Goal: Connect with others: Connect with others

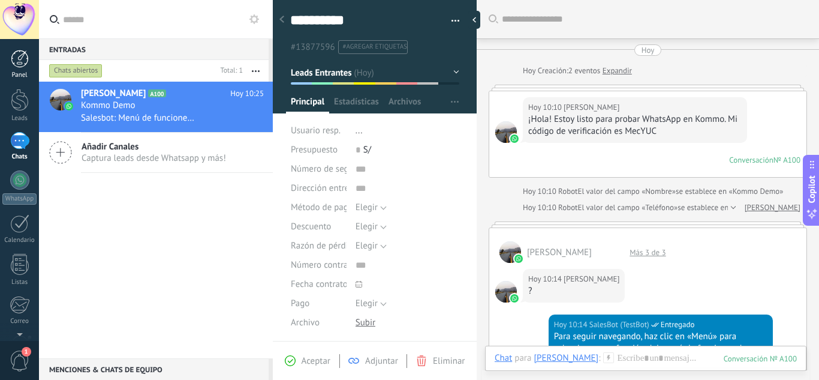
click at [22, 67] on div at bounding box center [20, 59] width 18 height 18
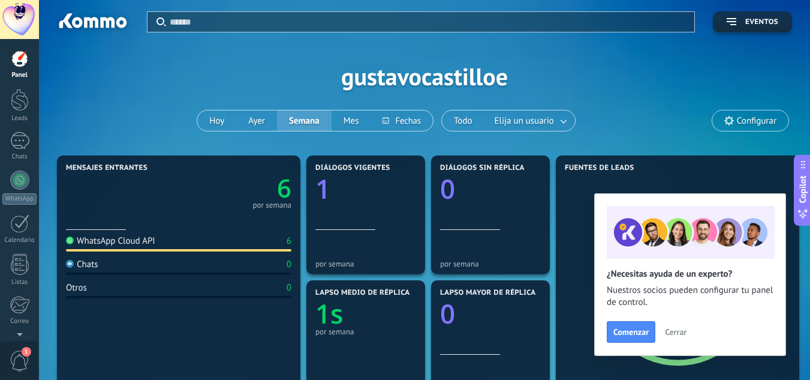
click at [660, 127] on div "Aplicar Eventos gustavocastilloe [DATE] [DATE] Semana Mes Todo Elija un usuario…" at bounding box center [424, 76] width 735 height 152
click at [20, 174] on div at bounding box center [19, 179] width 19 height 19
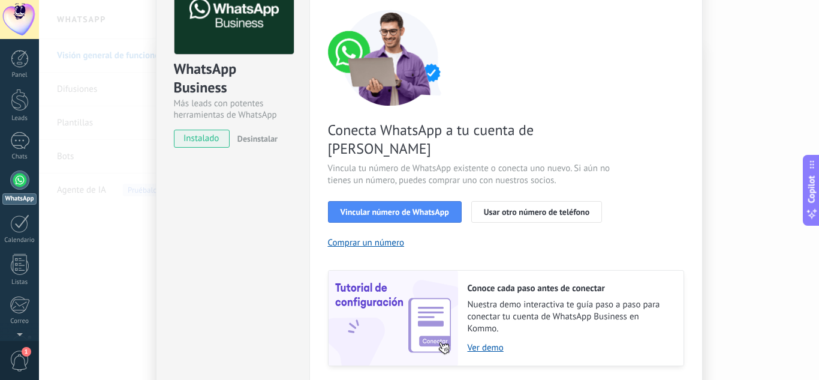
scroll to position [120, 0]
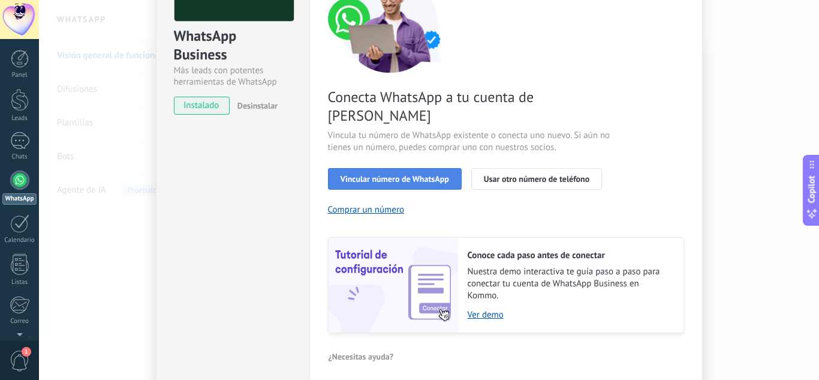
click at [389, 174] on span "Vincular número de WhatsApp" at bounding box center [395, 178] width 109 height 8
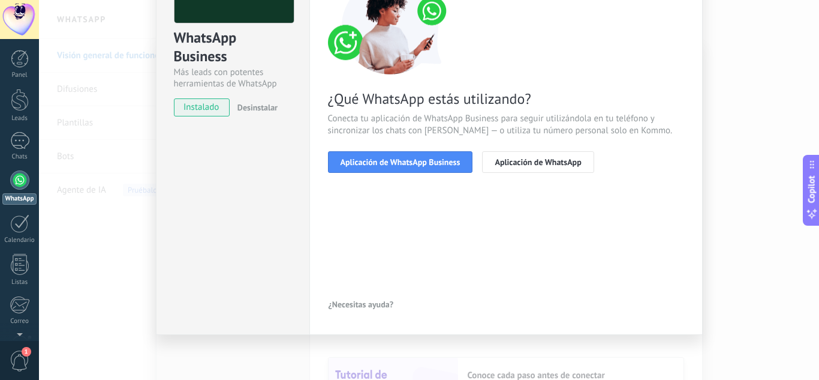
scroll to position [118, 0]
click at [377, 165] on span "Aplicación de WhatsApp Business" at bounding box center [401, 162] width 120 height 8
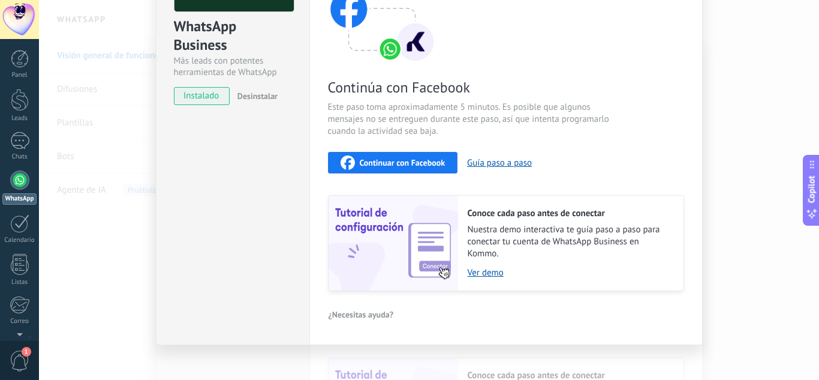
scroll to position [139, 0]
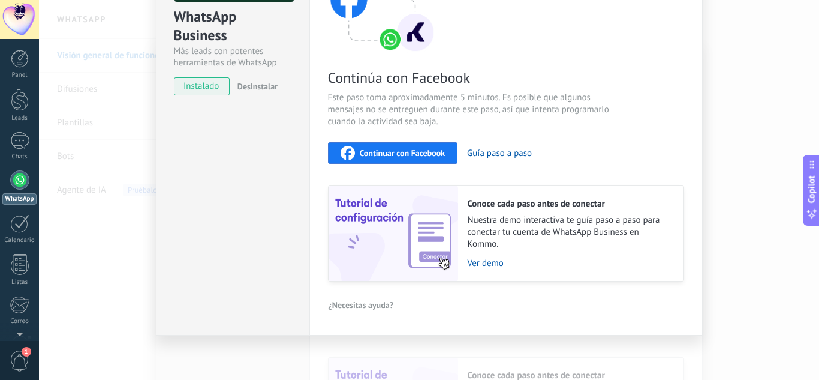
click at [389, 152] on span "Continuar con Facebook" at bounding box center [403, 153] width 86 height 8
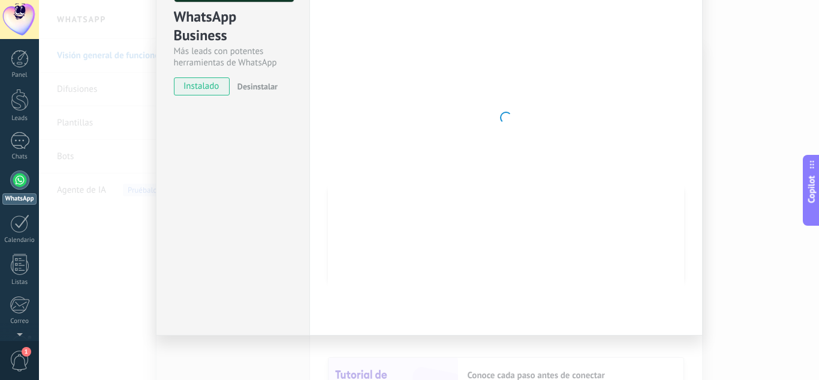
click at [431, 224] on div at bounding box center [506, 117] width 356 height 392
